Goal: Find contact information: Obtain details needed to contact an individual or organization

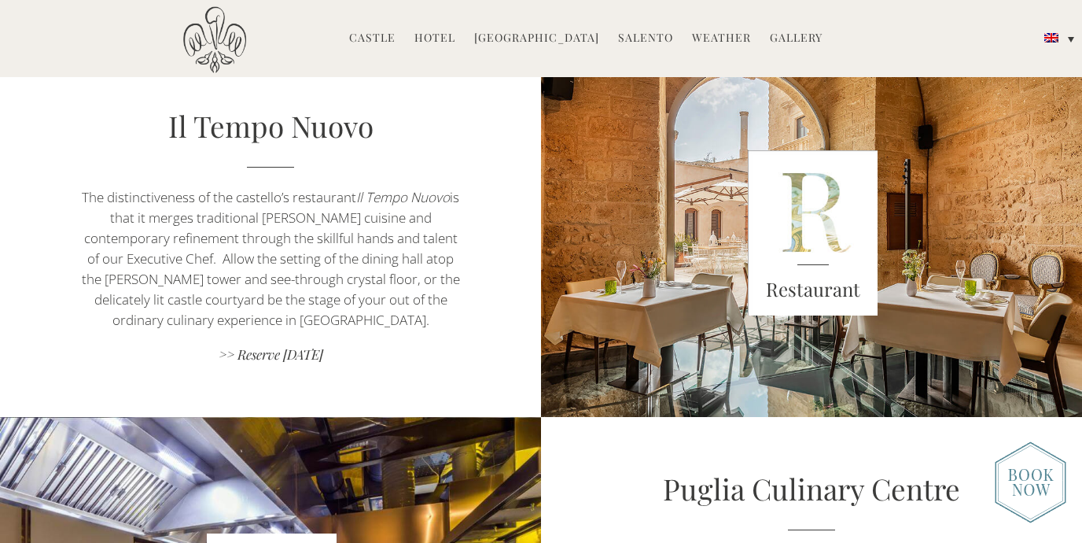
scroll to position [1120, 0]
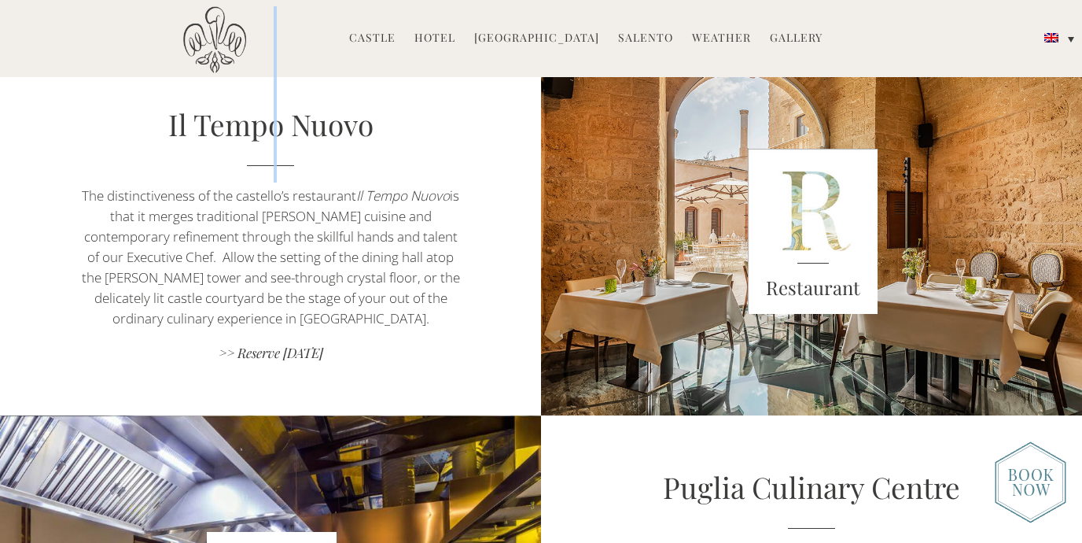
drag, startPoint x: 215, startPoint y: 121, endPoint x: 359, endPoint y: 125, distance: 144.0
click at [355, 123] on div "Castello di Ugento MENU Castle History Frescoes Museum Garden Family Timeline o…" at bounding box center [541, 94] width 794 height 176
drag, startPoint x: 364, startPoint y: 126, endPoint x: 212, endPoint y: 127, distance: 152.6
click at [212, 127] on div "Castello di Ugento MENU Castle History Frescoes Museum Garden Family Timeline o…" at bounding box center [541, 94] width 794 height 176
drag, startPoint x: 365, startPoint y: 266, endPoint x: 355, endPoint y: 252, distance: 17.5
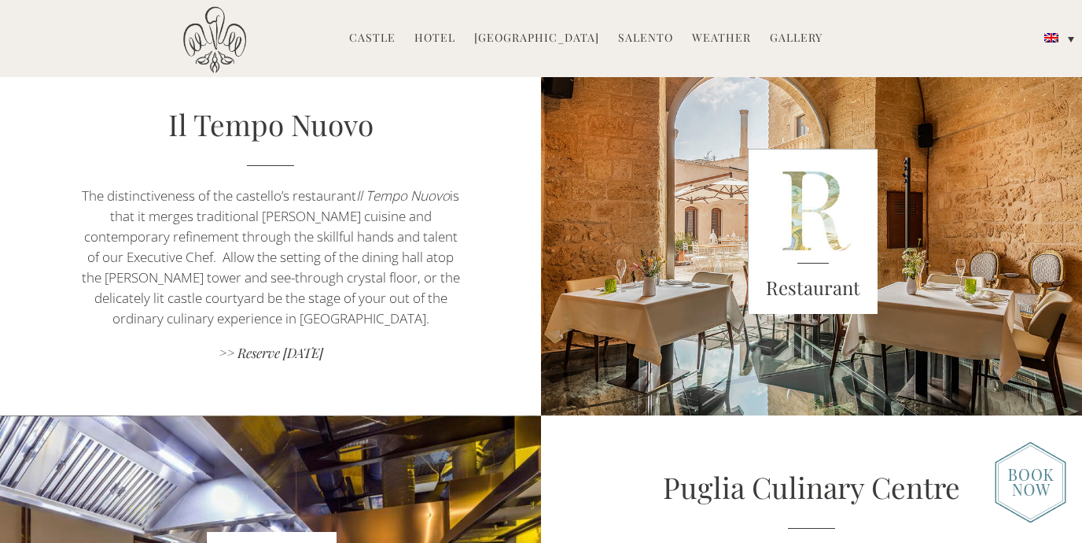
click at [355, 252] on p "The distinctiveness of the castello’s restaurant Il Tempo Nuovo is that it merg…" at bounding box center [270, 257] width 379 height 143
drag, startPoint x: 365, startPoint y: 198, endPoint x: 455, endPoint y: 197, distance: 89.7
click at [450, 197] on icon "Il Tempo Nuovo" at bounding box center [403, 195] width 94 height 18
copy icon "l Tempo Nuovo"
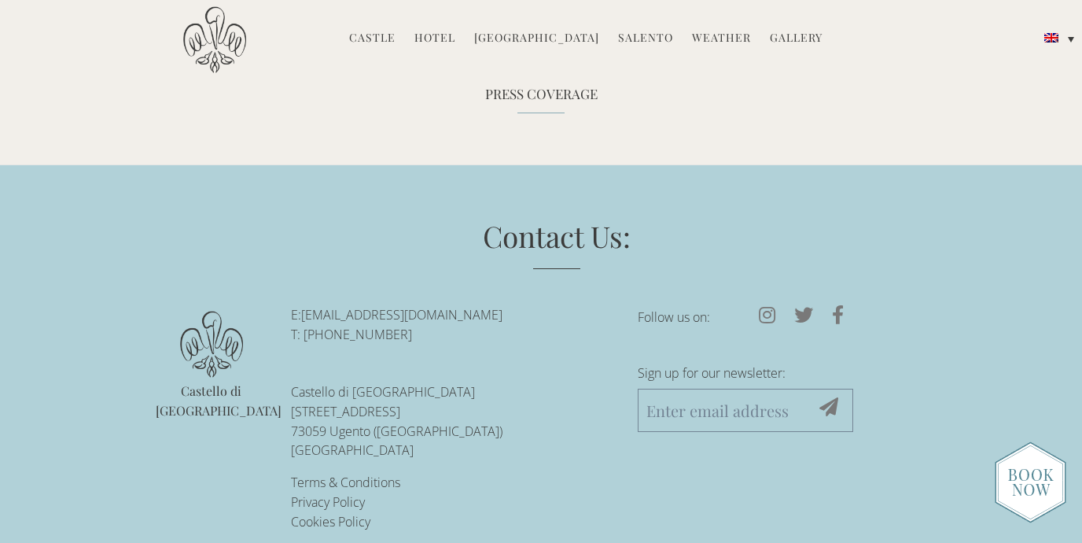
scroll to position [4726, 0]
drag, startPoint x: 546, startPoint y: 289, endPoint x: 316, endPoint y: 291, distance: 229.6
click at [304, 306] on p "E: reservations@castellodiugento.com T: +39-0833-1850-720" at bounding box center [452, 325] width 323 height 39
copy link "[EMAIL_ADDRESS][DOMAIN_NAME]"
click at [449, 38] on link "Hotel" at bounding box center [434, 39] width 41 height 18
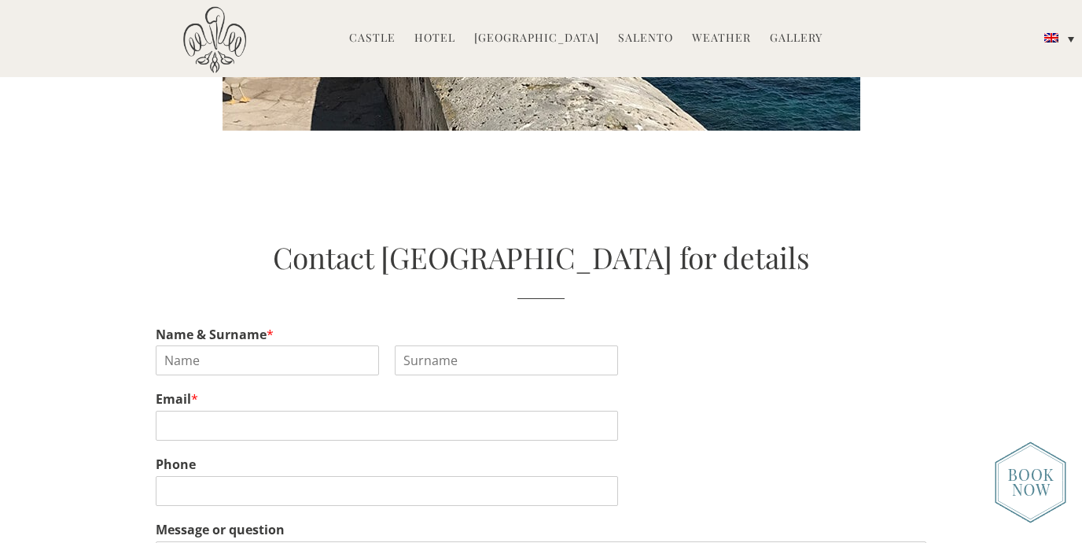
scroll to position [2919, 0]
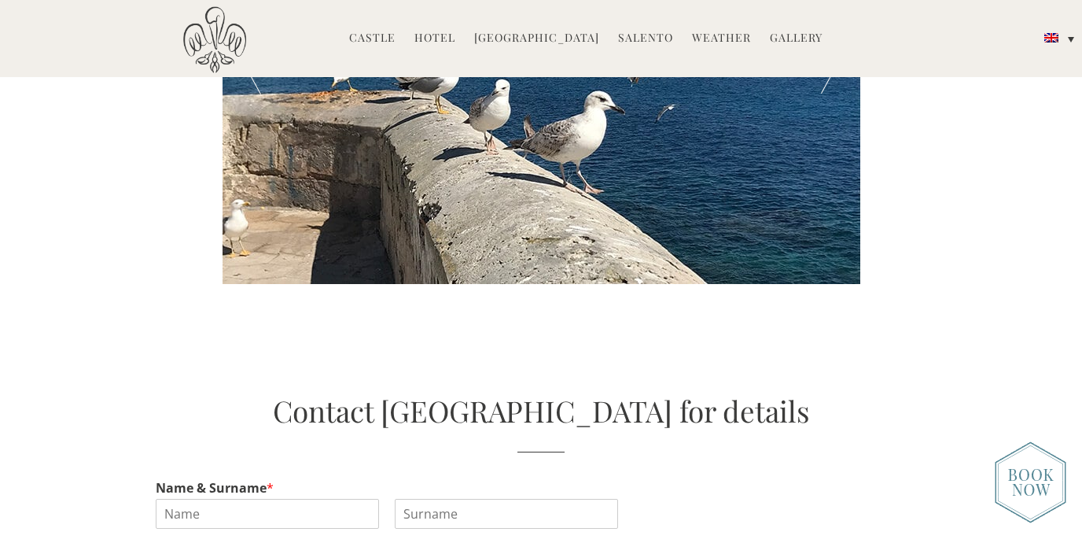
drag, startPoint x: 390, startPoint y: 32, endPoint x: 401, endPoint y: 36, distance: 11.7
click at [390, 32] on link "Castle" at bounding box center [372, 39] width 46 height 18
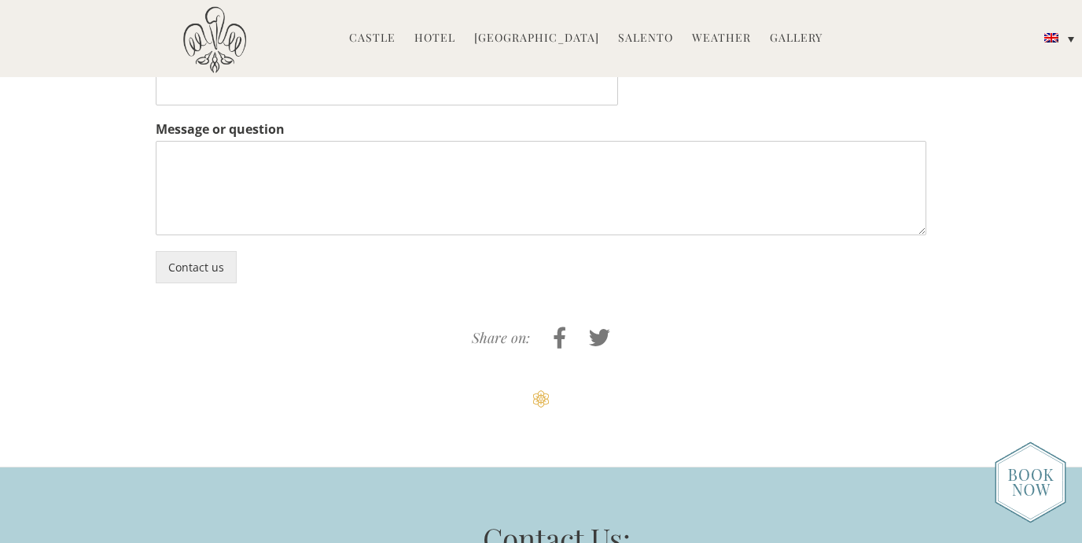
scroll to position [3772, 0]
